Goal: Find specific page/section: Find specific page/section

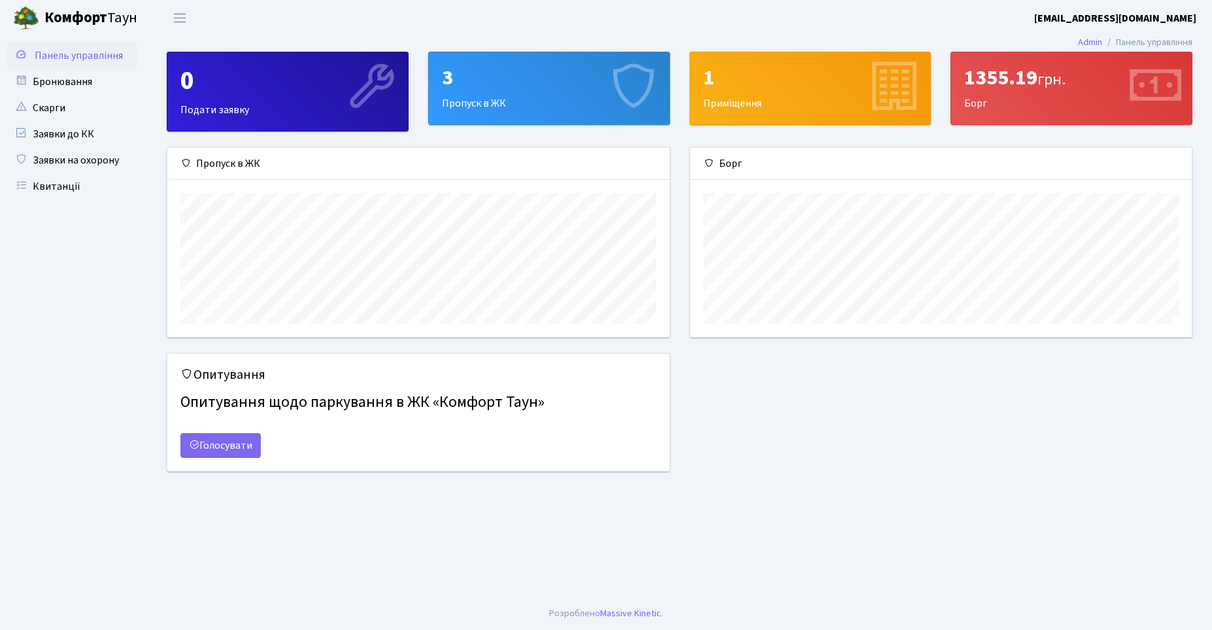
scroll to position [189, 502]
click at [57, 160] on link "Заявки на охорону" at bounding box center [72, 160] width 131 height 26
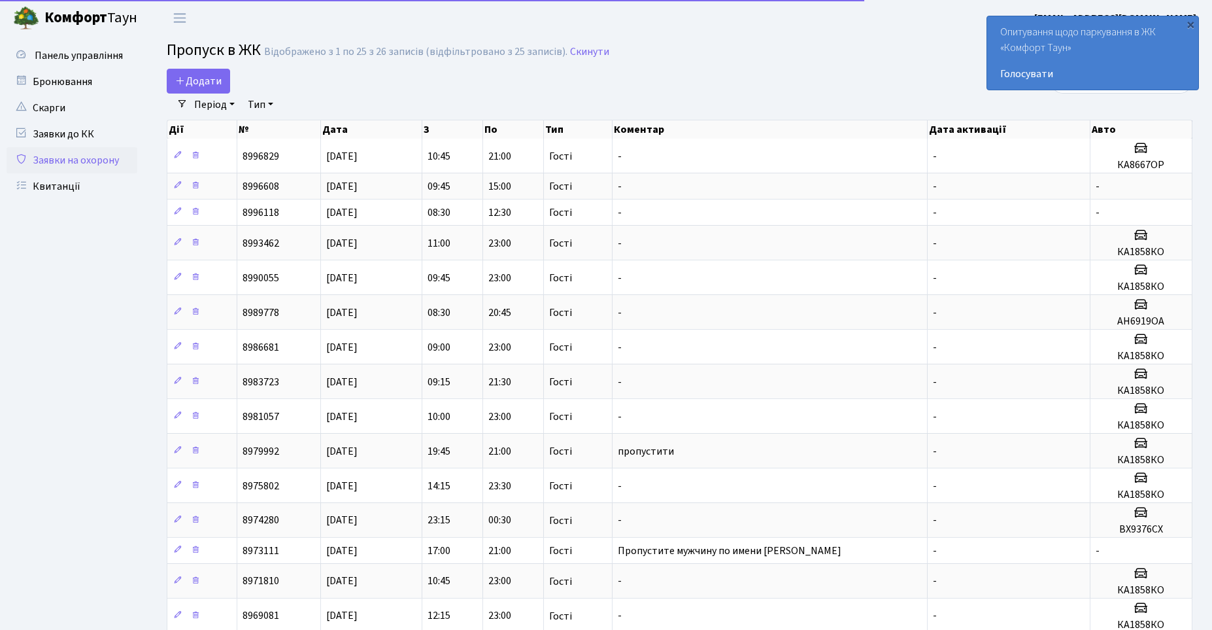
select select "25"
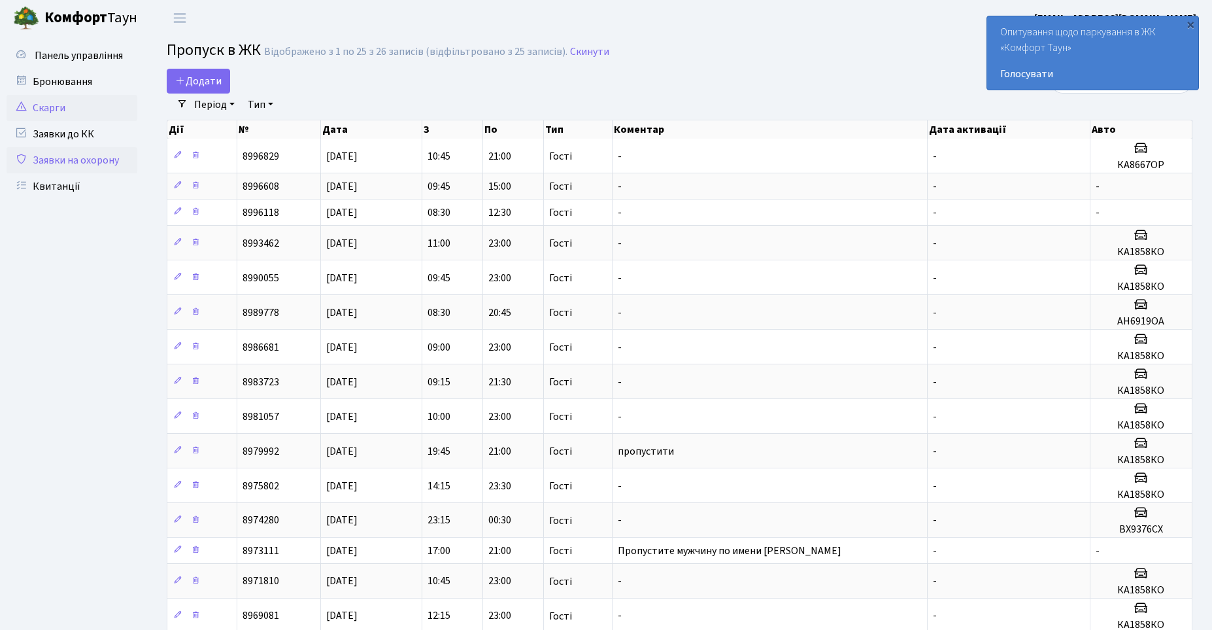
click at [38, 116] on link "Скарги" at bounding box center [72, 108] width 131 height 26
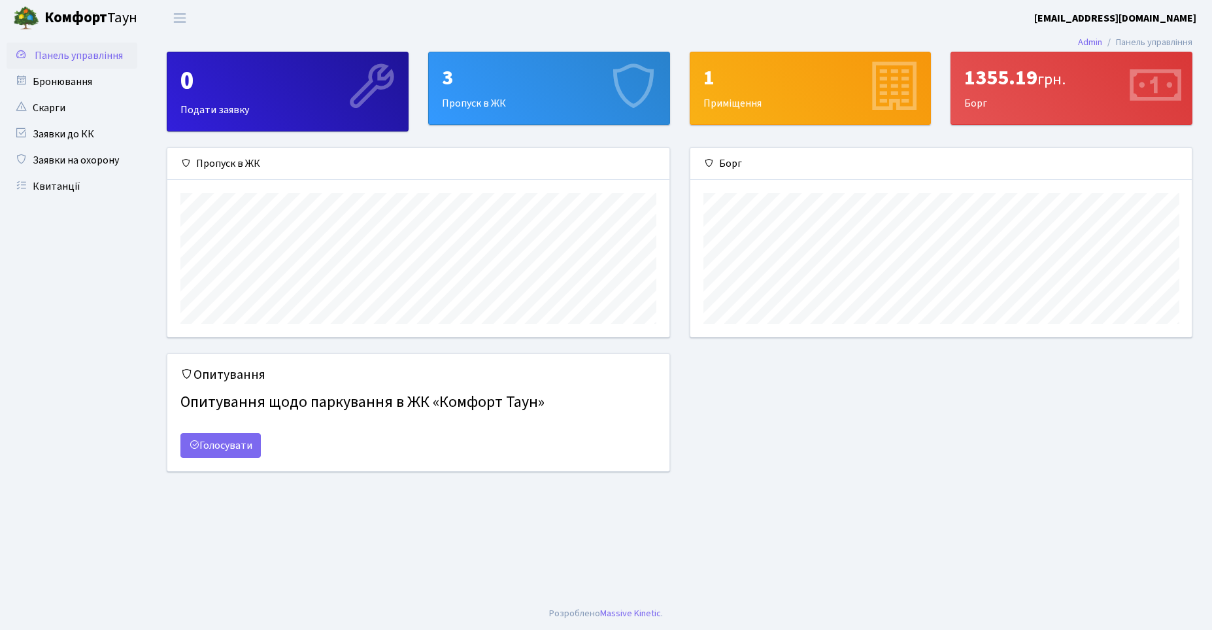
scroll to position [189, 501]
click at [68, 20] on b "Комфорт" at bounding box center [75, 17] width 63 height 21
